Goal: Find contact information: Find contact information

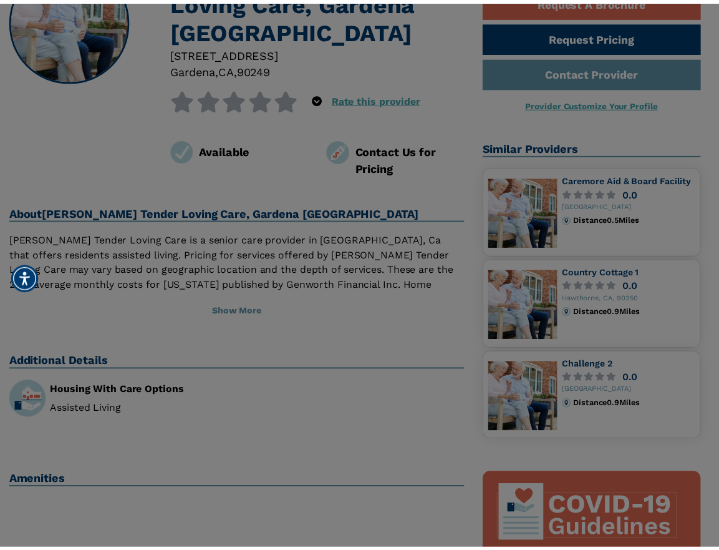
scroll to position [125, 0]
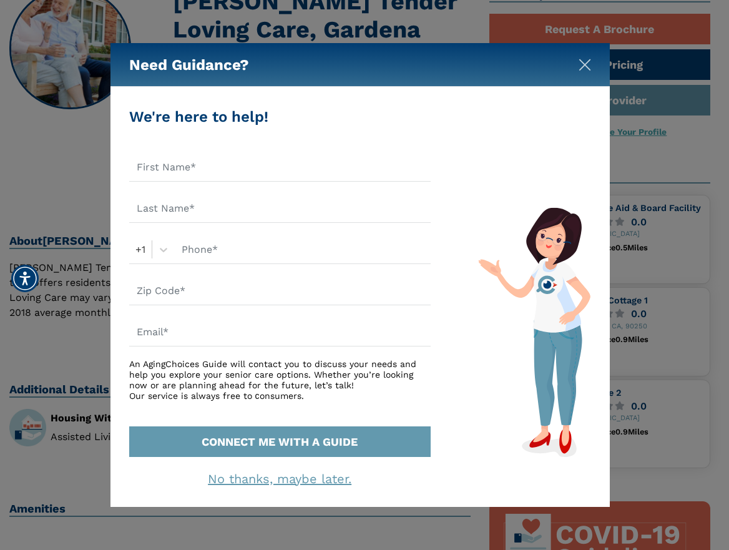
click at [585, 64] on img "Close" at bounding box center [584, 65] width 12 height 12
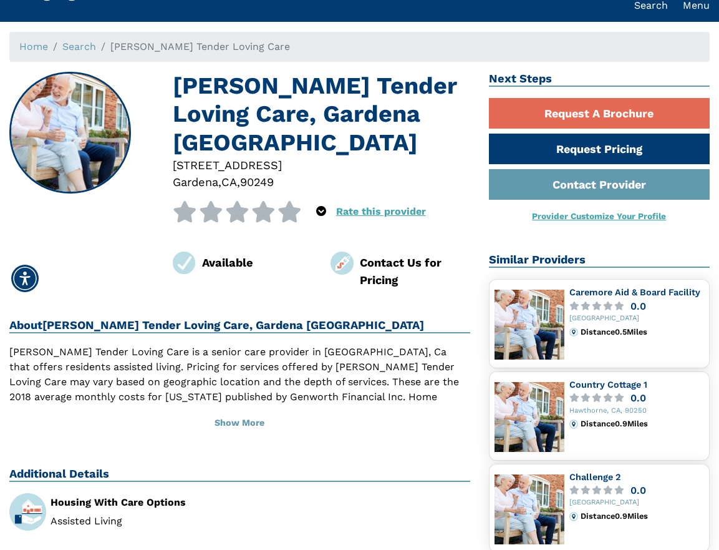
scroll to position [62, 0]
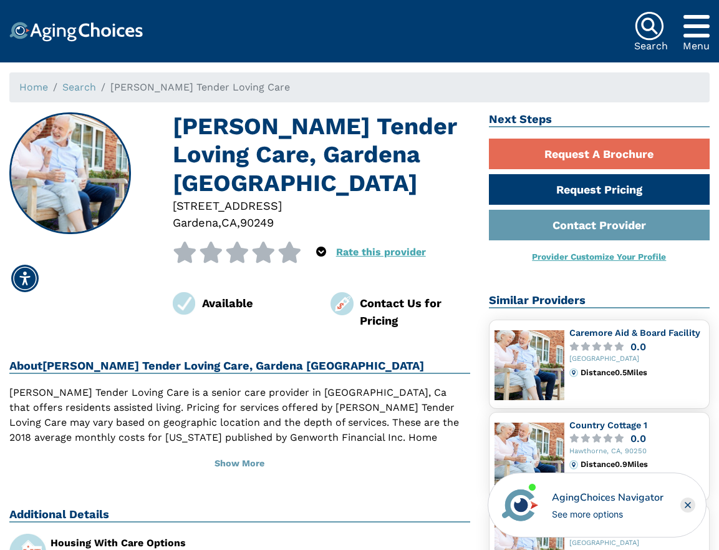
click at [374, 294] on div "Contact Us for Pricing" at bounding box center [415, 311] width 110 height 34
click at [325, 292] on div "Contact Us for Pricing" at bounding box center [400, 310] width 158 height 37
click at [332, 292] on img at bounding box center [342, 303] width 23 height 23
click at [336, 292] on img at bounding box center [342, 303] width 23 height 23
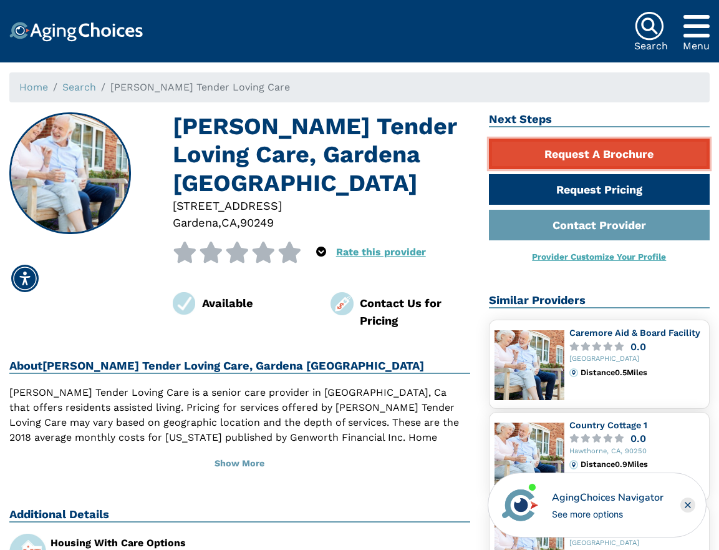
click at [593, 165] on link "Request A Brochure" at bounding box center [599, 153] width 221 height 31
